Goal: Navigation & Orientation: Understand site structure

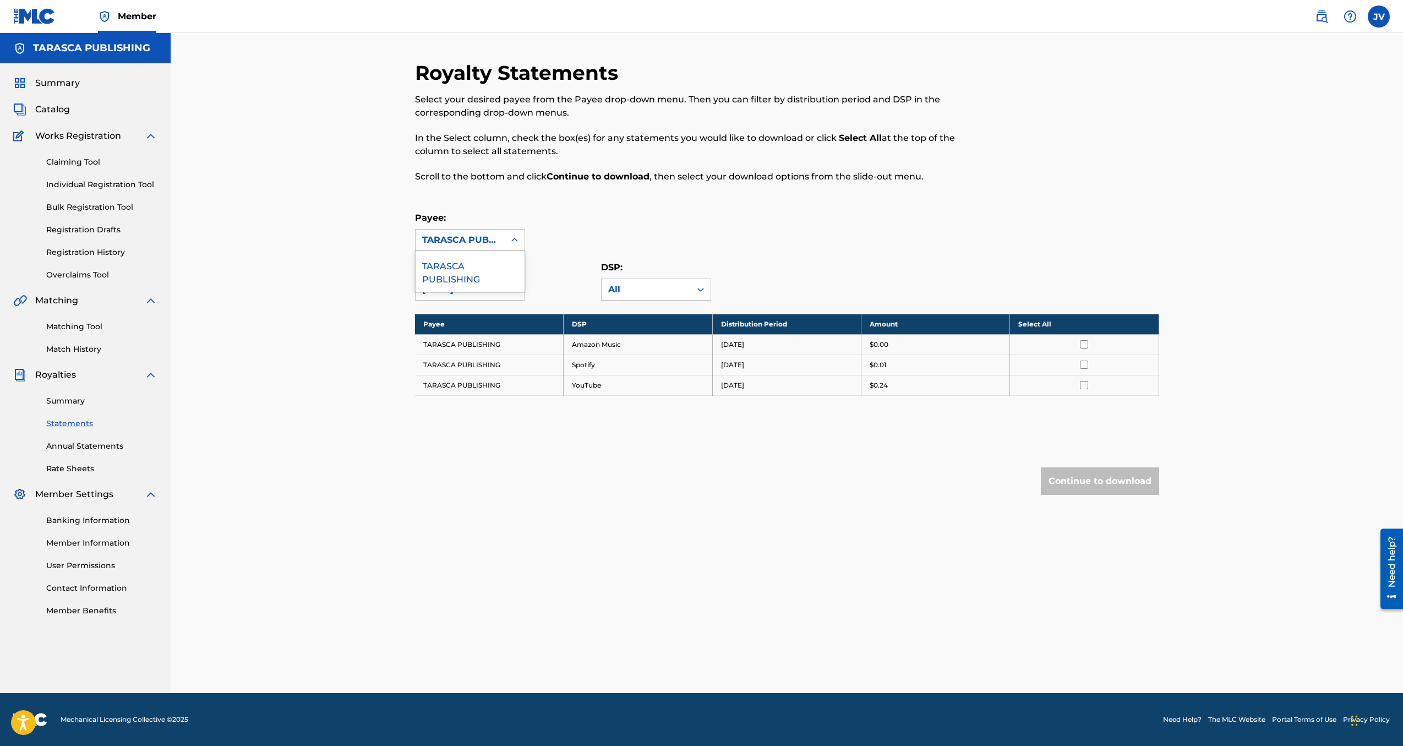
click at [515, 240] on icon at bounding box center [514, 240] width 7 height 4
click at [451, 271] on div "TARASCA PUBLISHING" at bounding box center [469, 271] width 109 height 41
click at [47, 16] on img at bounding box center [34, 16] width 42 height 16
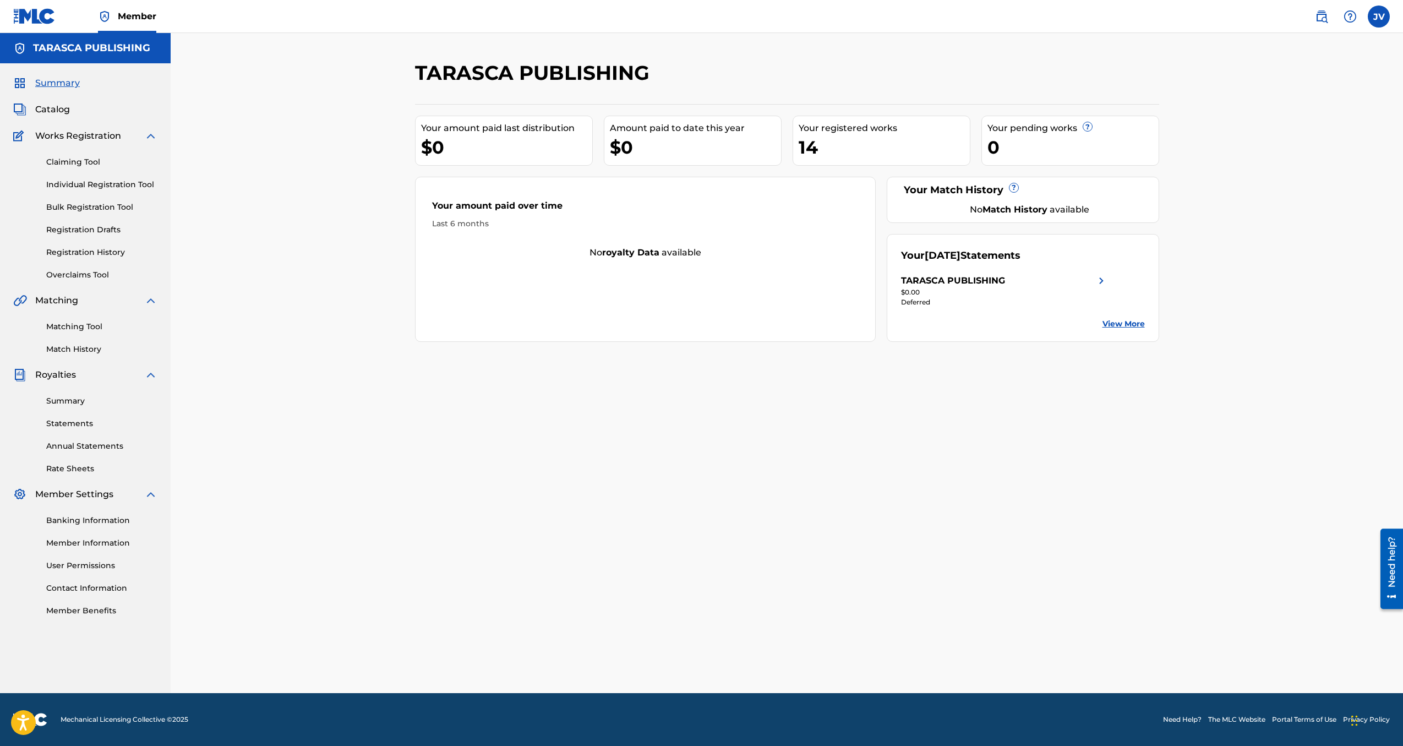
click at [1100, 281] on img at bounding box center [1100, 280] width 13 height 13
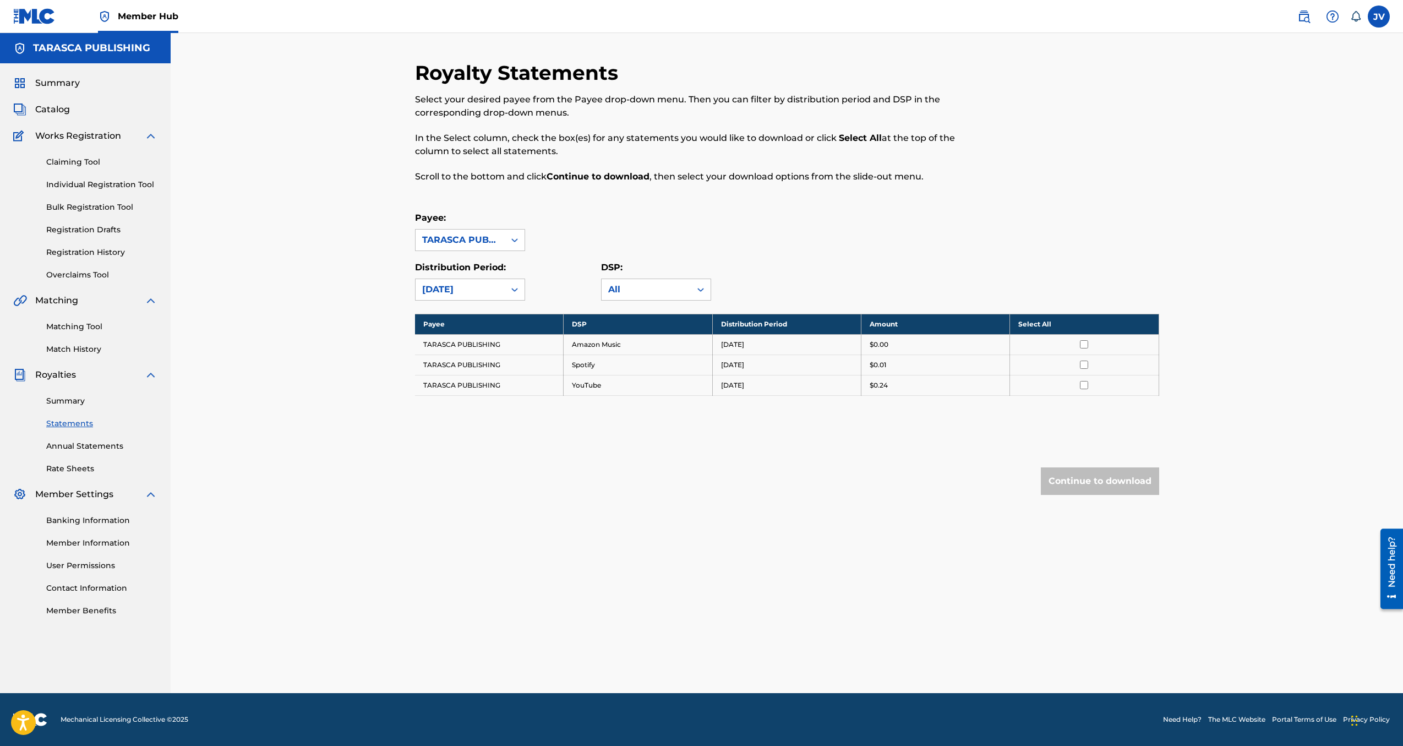
click at [80, 139] on span "Works Registration" at bounding box center [78, 135] width 86 height 13
click at [515, 237] on icon at bounding box center [514, 239] width 11 height 11
click at [572, 231] on div "Payee: TARASCA PUBLISHING" at bounding box center [787, 231] width 744 height 40
click at [113, 543] on link "Member Information" at bounding box center [101, 543] width 111 height 12
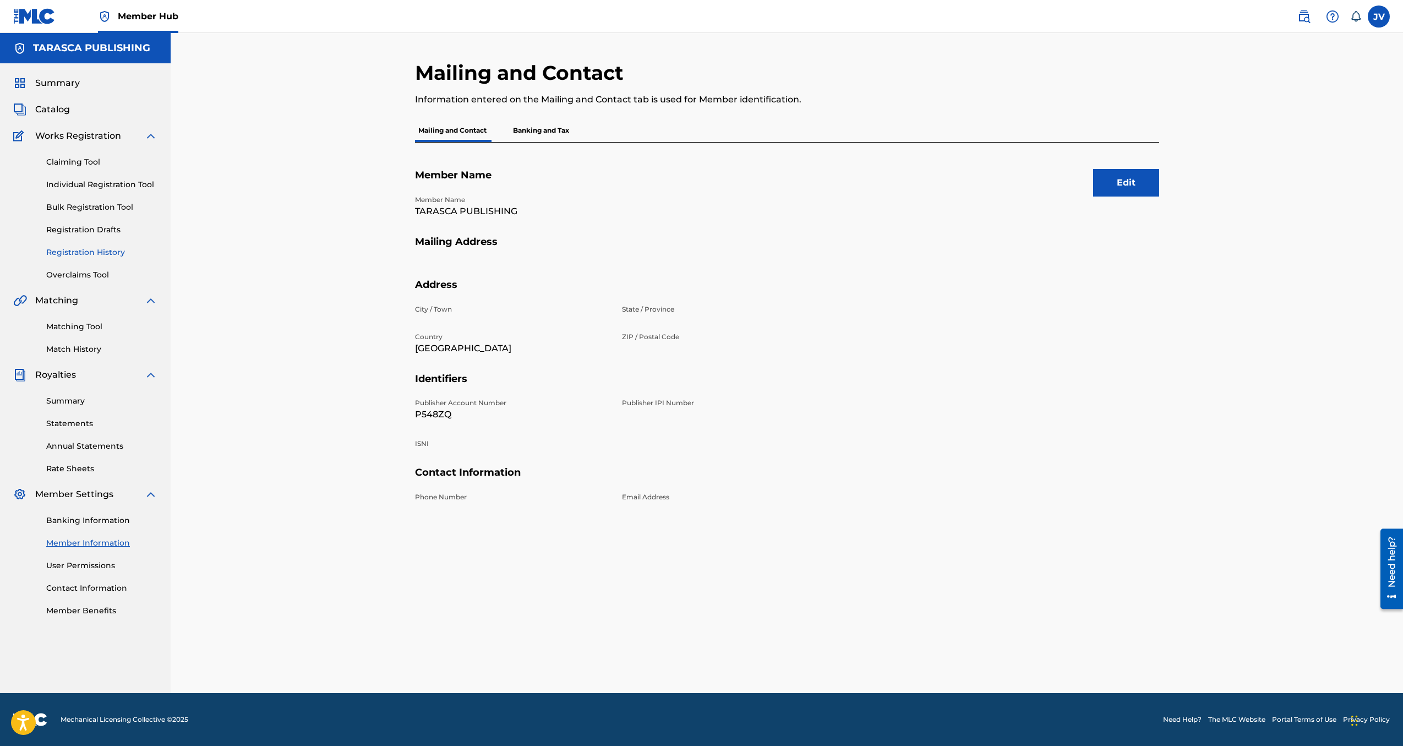
click at [81, 251] on link "Registration History" at bounding box center [101, 253] width 111 height 12
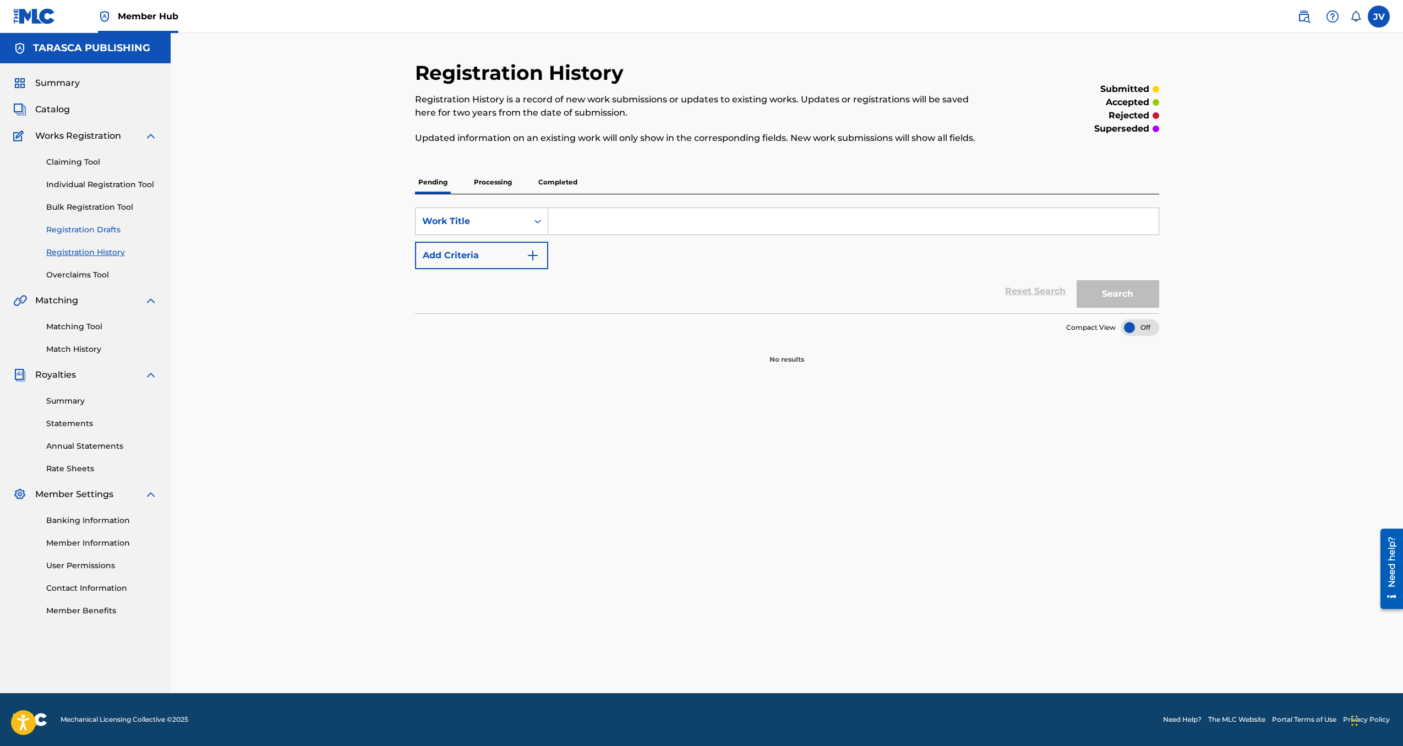
click at [80, 228] on link "Registration Drafts" at bounding box center [101, 230] width 111 height 12
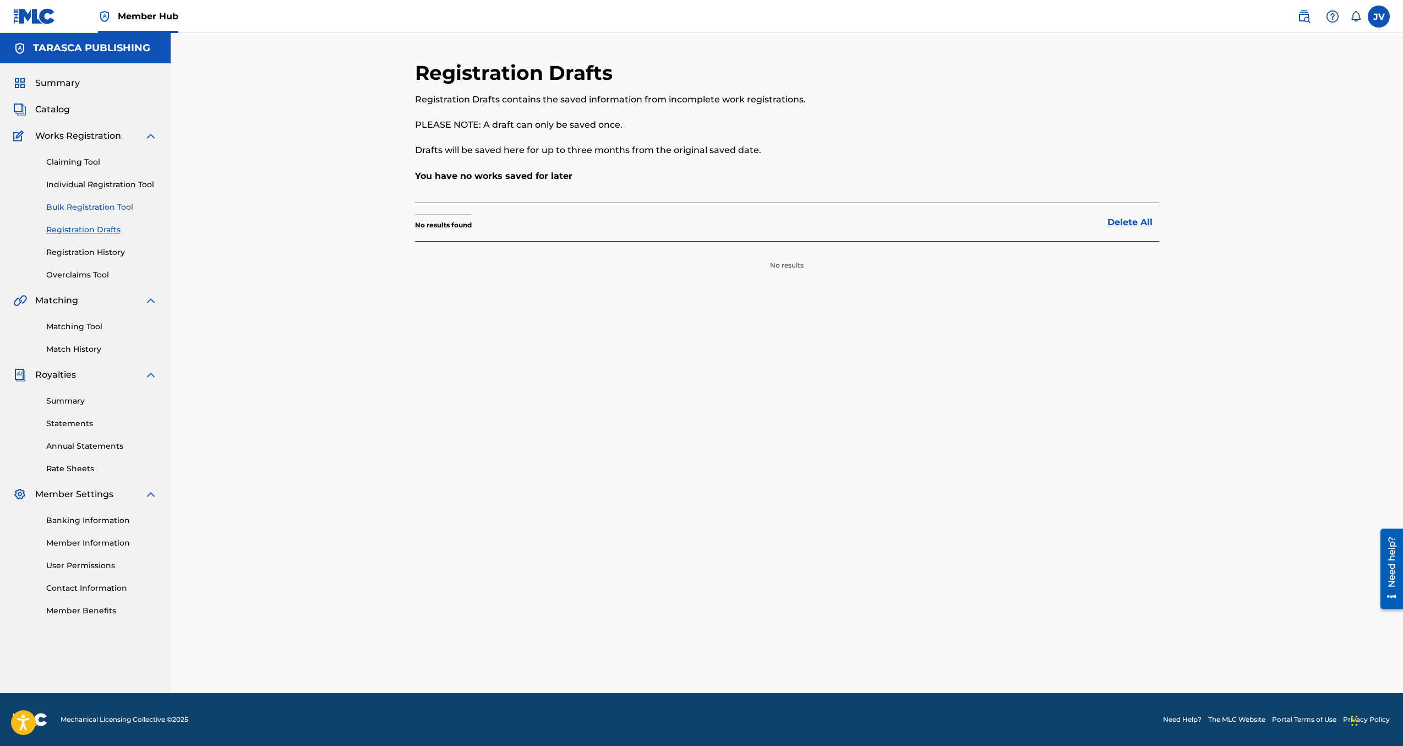
click at [84, 210] on link "Bulk Registration Tool" at bounding box center [101, 207] width 111 height 12
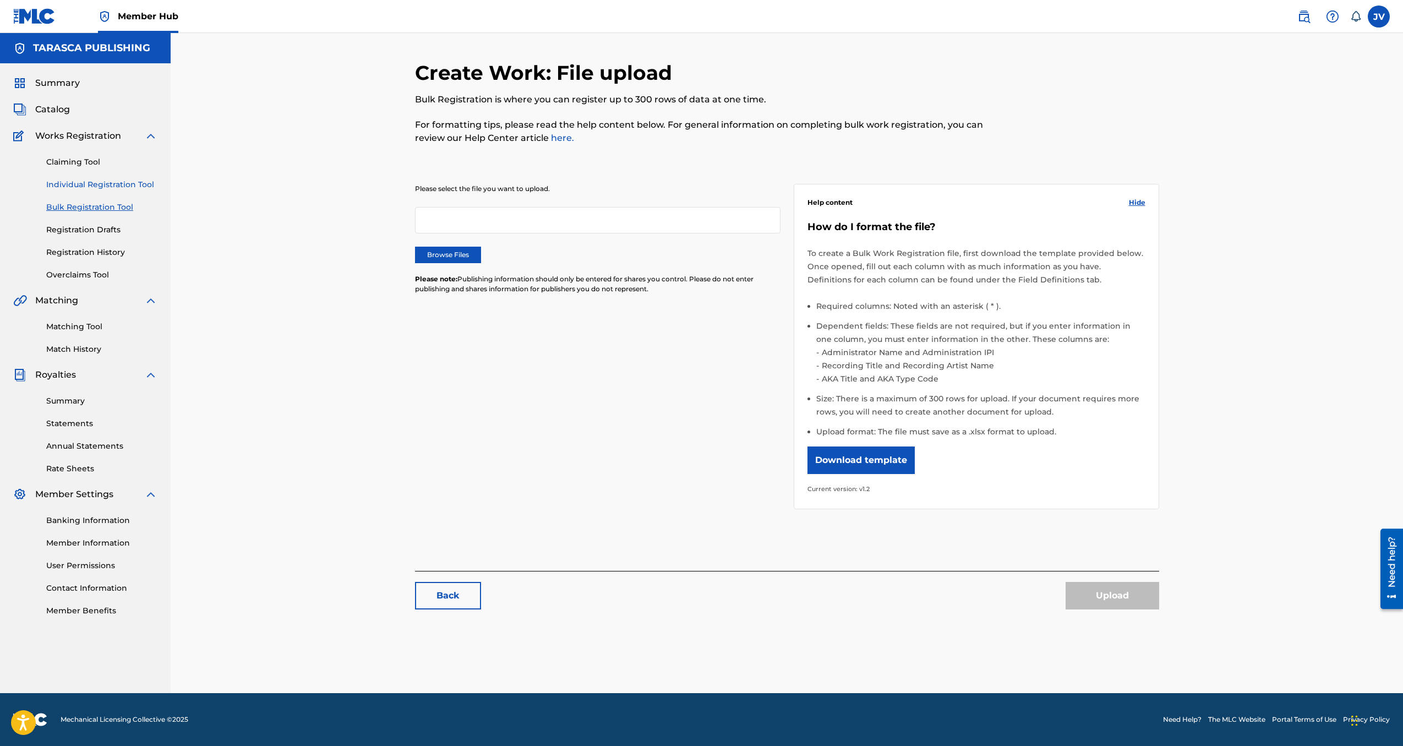
click at [89, 186] on link "Individual Registration Tool" at bounding box center [101, 185] width 111 height 12
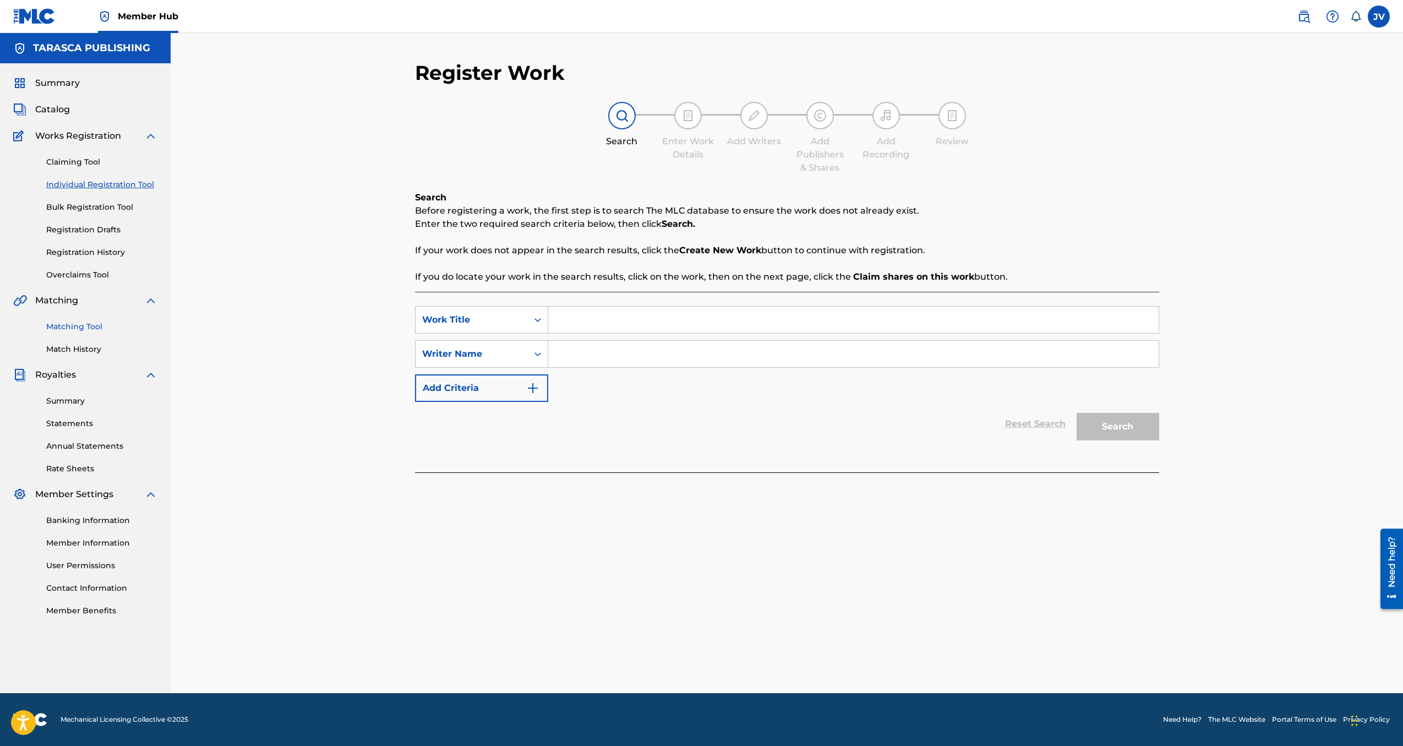
click at [76, 326] on link "Matching Tool" at bounding box center [101, 327] width 111 height 12
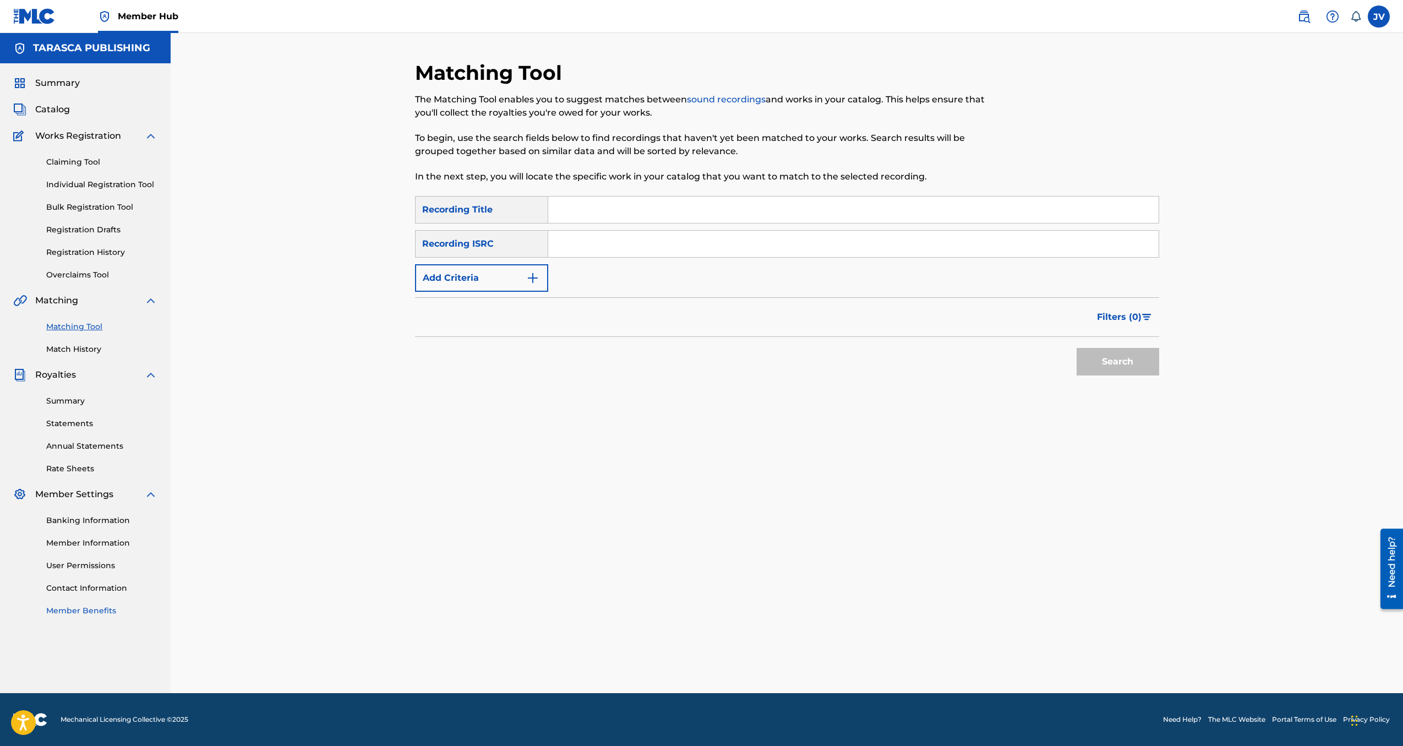
click at [78, 611] on link "Member Benefits" at bounding box center [101, 611] width 111 height 12
click at [1380, 21] on label at bounding box center [1378, 17] width 22 height 22
click at [1378, 17] on input "JV Juan Valdez Sanchez jv.sanchez529@gmail.com Notification Preferences Profile…" at bounding box center [1378, 17] width 0 height 0
click at [1273, 156] on p "Log out" at bounding box center [1272, 156] width 26 height 10
click at [1378, 17] on input "JV Juan Valdez Sanchez jv.sanchez529@gmail.com Notification Preferences Profile…" at bounding box center [1378, 17] width 0 height 0
